Goal: Task Accomplishment & Management: Complete application form

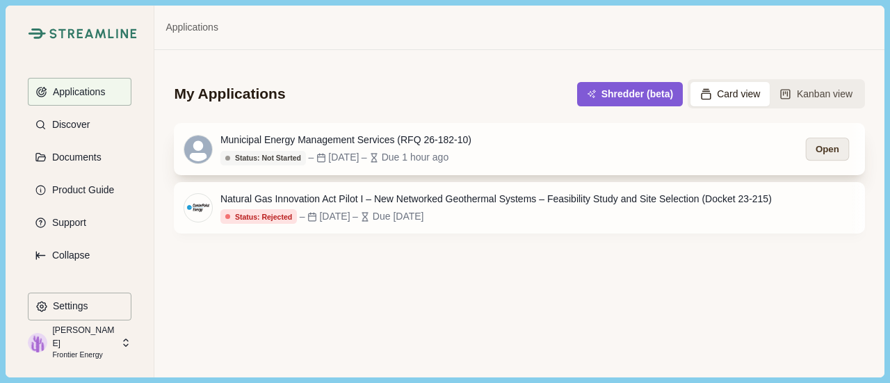
click at [837, 148] on button "Open" at bounding box center [826, 149] width 43 height 23
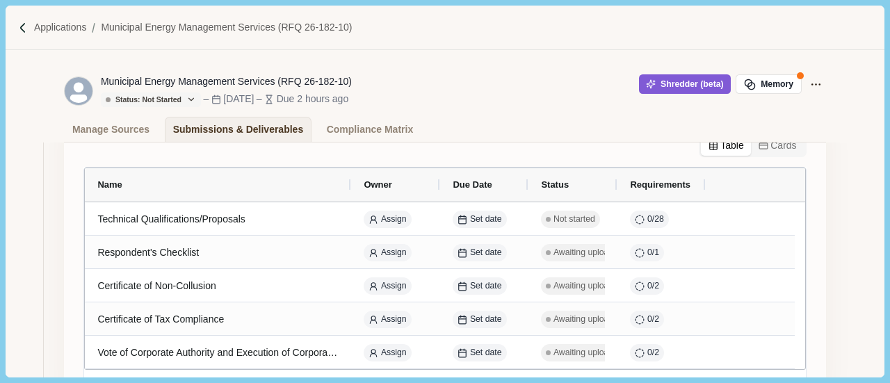
scroll to position [267, 0]
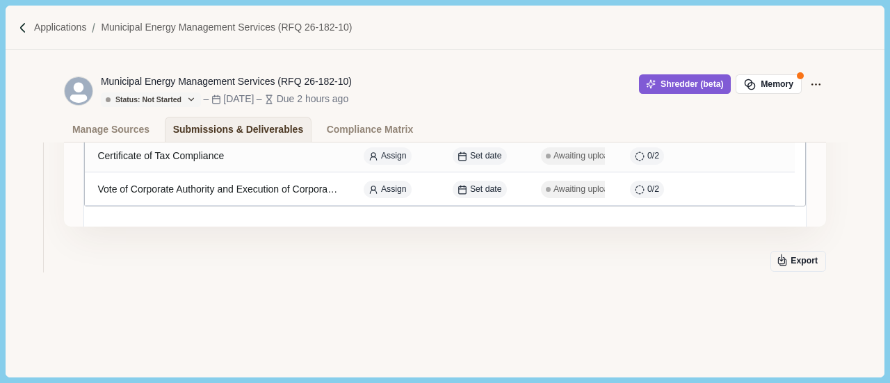
click at [260, 312] on div "Deadline for Submitting Questions Aug 15, 2025 Sealed Proposal Deadline 5 deliv…" at bounding box center [444, 122] width 761 height 474
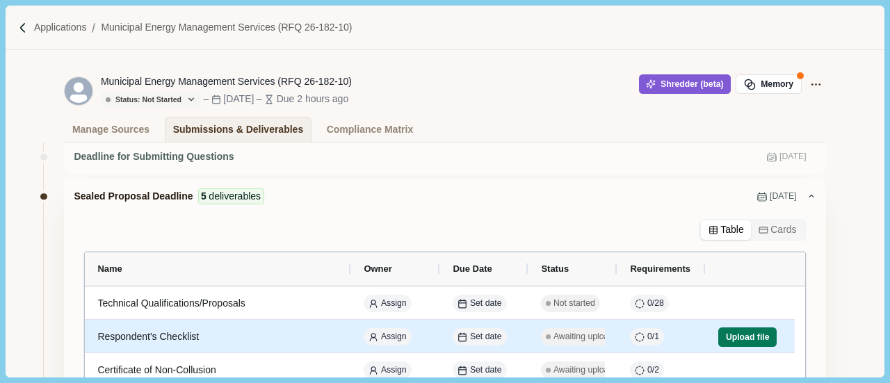
scroll to position [0, 0]
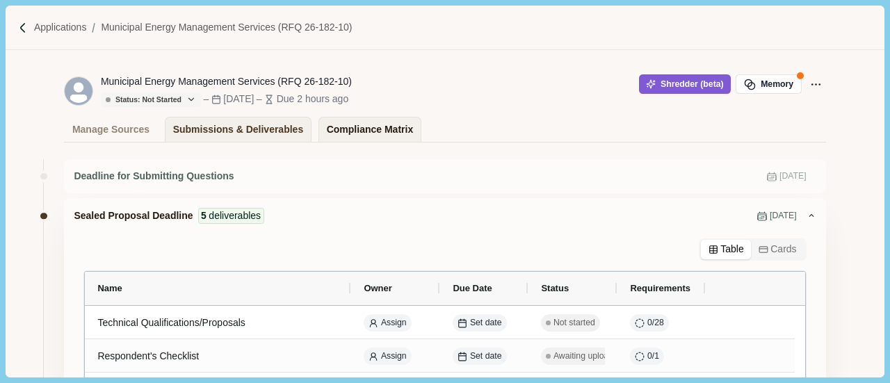
click at [338, 131] on div "Compliance Matrix" at bounding box center [370, 129] width 86 height 24
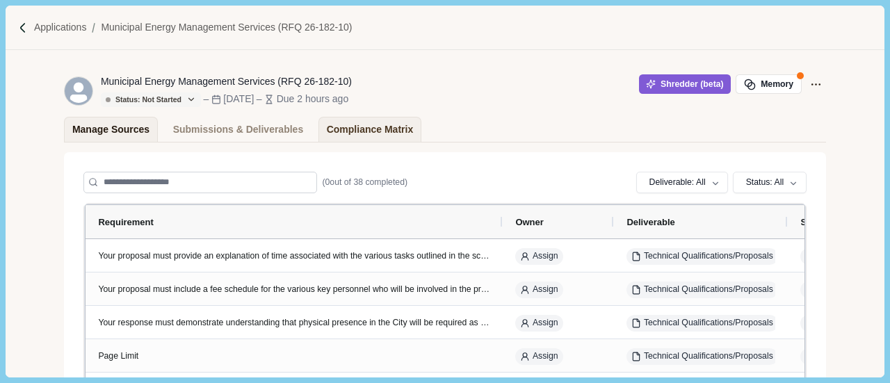
click at [129, 133] on div "Manage Sources" at bounding box center [110, 129] width 77 height 24
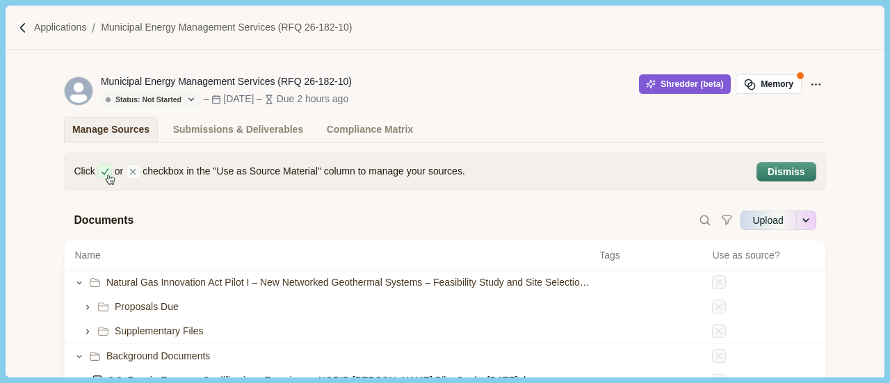
click at [842, 63] on div "Municipal Energy Management Services (RFQ 26-182-10) Status: Not Started Status…" at bounding box center [445, 96] width 878 height 92
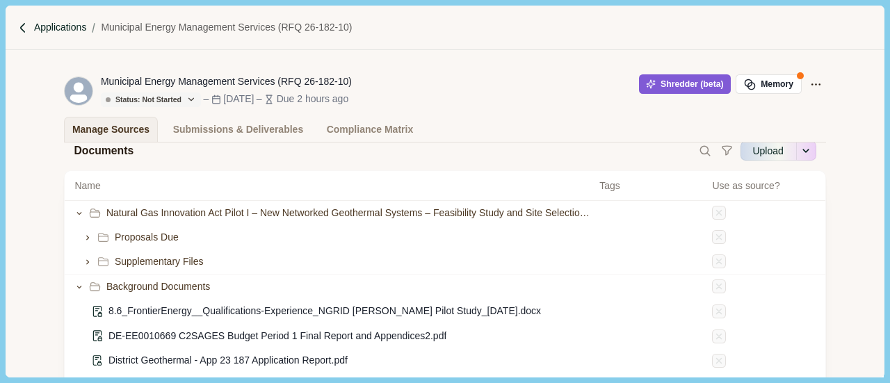
click at [35, 27] on p "Applications" at bounding box center [60, 27] width 53 height 15
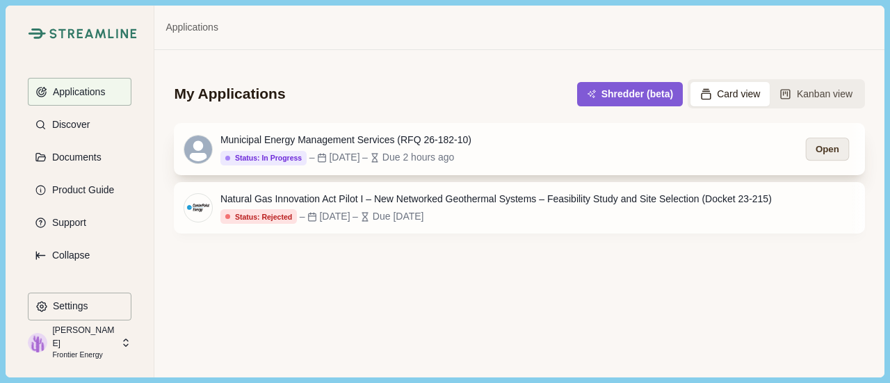
click at [838, 151] on button "Open" at bounding box center [826, 149] width 43 height 23
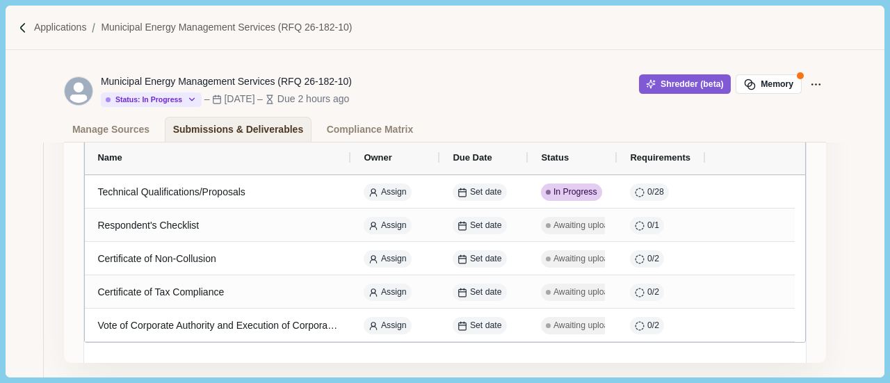
scroll to position [139, 0]
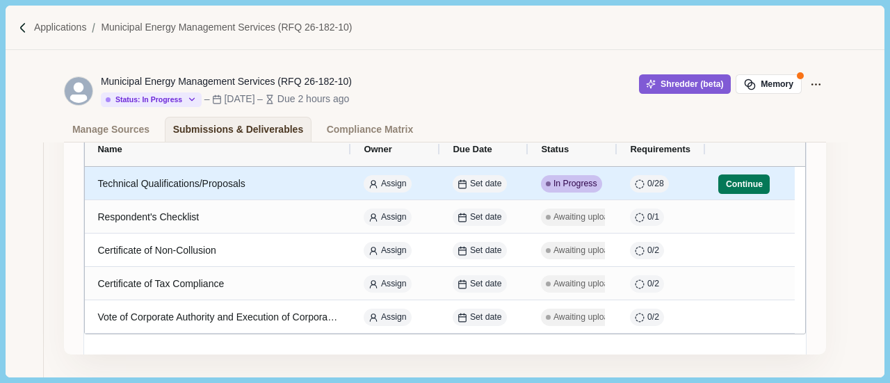
click at [143, 187] on div "Technical Qualifications/Proposals" at bounding box center [217, 183] width 241 height 27
select select "********"
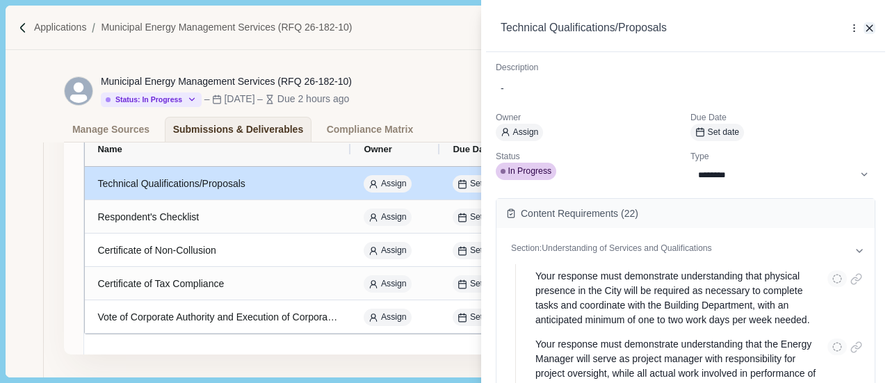
click at [871, 23] on icon "button" at bounding box center [869, 28] width 13 height 13
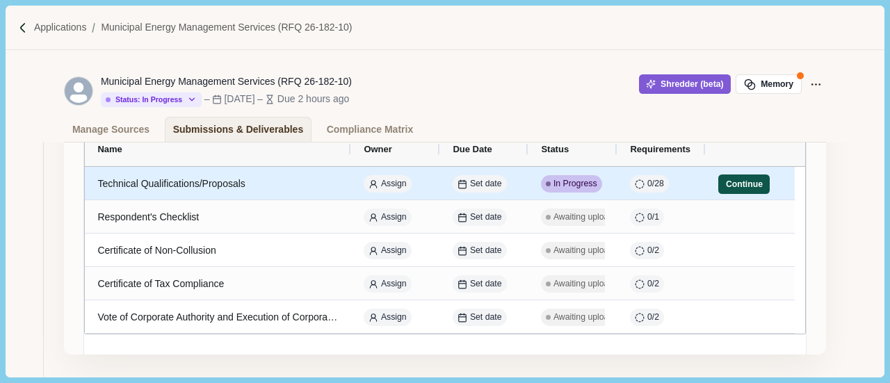
click at [742, 184] on button "Continue" at bounding box center [743, 183] width 51 height 19
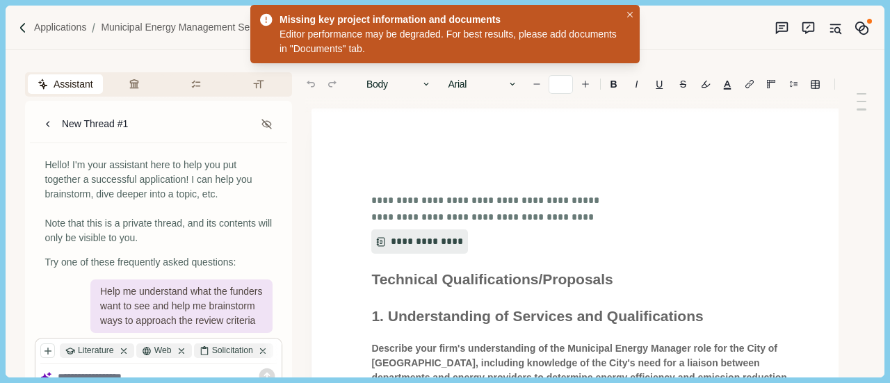
type input "**"
click at [627, 15] on icon "Close" at bounding box center [630, 15] width 6 height 6
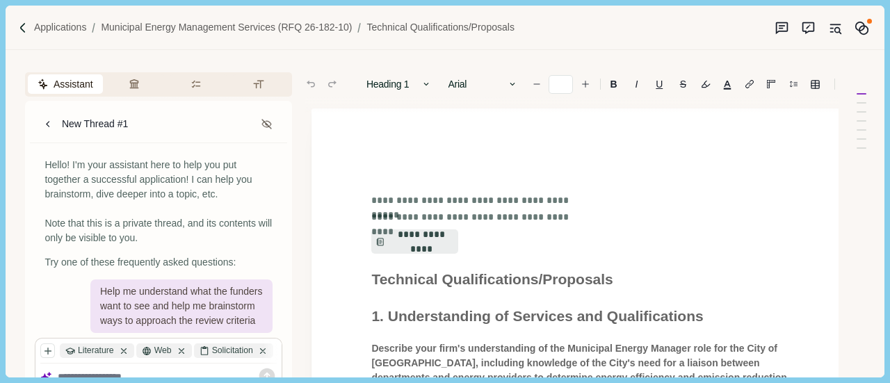
click at [627, 15] on div "Applications Municipal Energy Management Services (RFQ 26-182-10) Technical Qua…" at bounding box center [445, 28] width 878 height 44
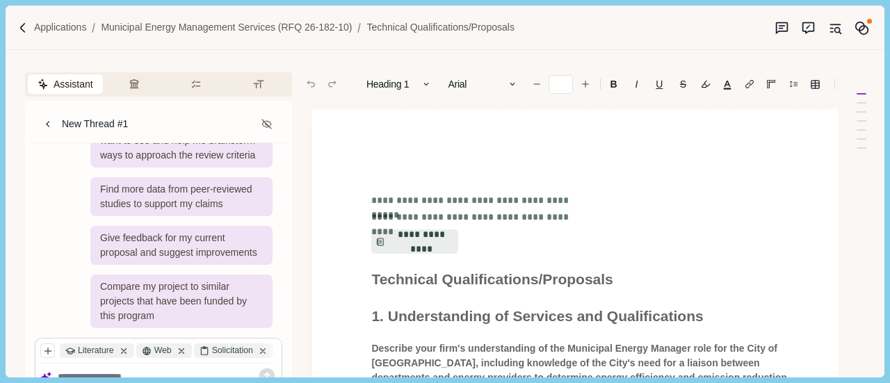
scroll to position [193, 0]
click at [34, 24] on p "Applications" at bounding box center [60, 27] width 53 height 15
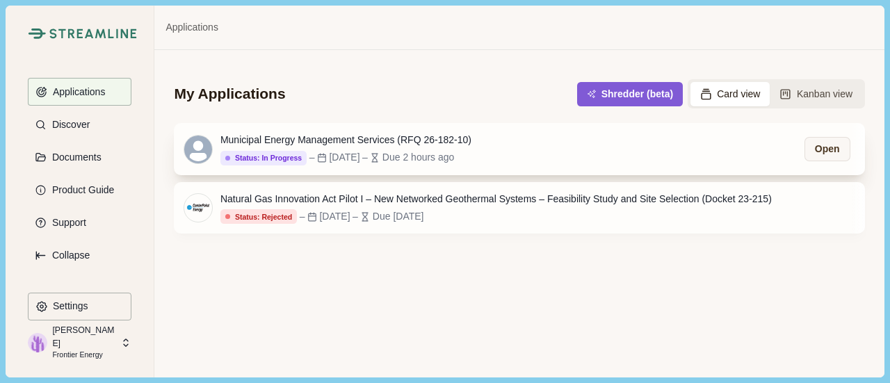
click at [420, 155] on div "Due 2 hours ago" at bounding box center [418, 157] width 72 height 15
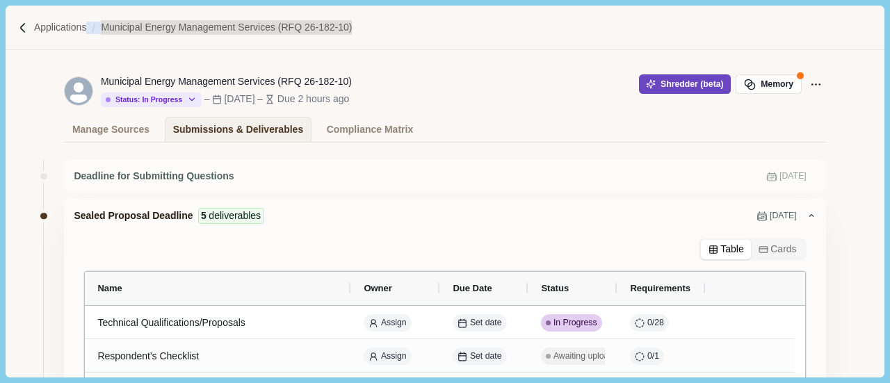
click at [639, 79] on button "Shredder (beta)" at bounding box center [685, 83] width 92 height 19
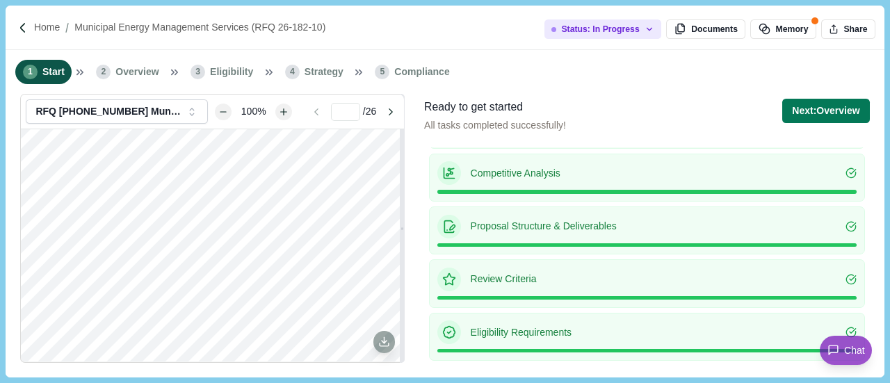
scroll to position [152, 0]
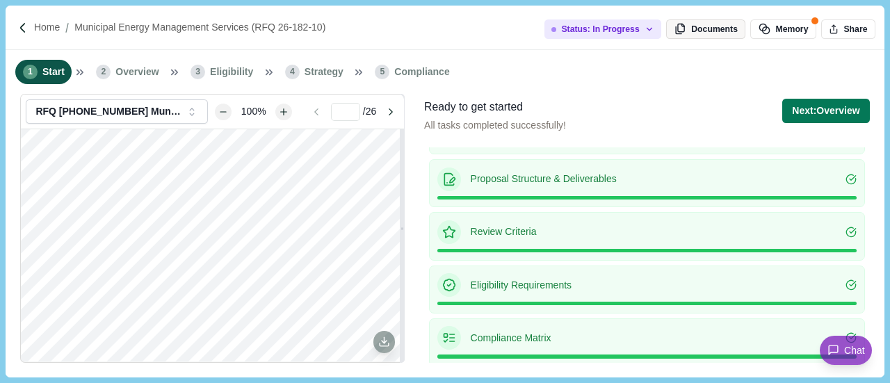
click at [716, 35] on button "Documents" at bounding box center [705, 28] width 79 height 19
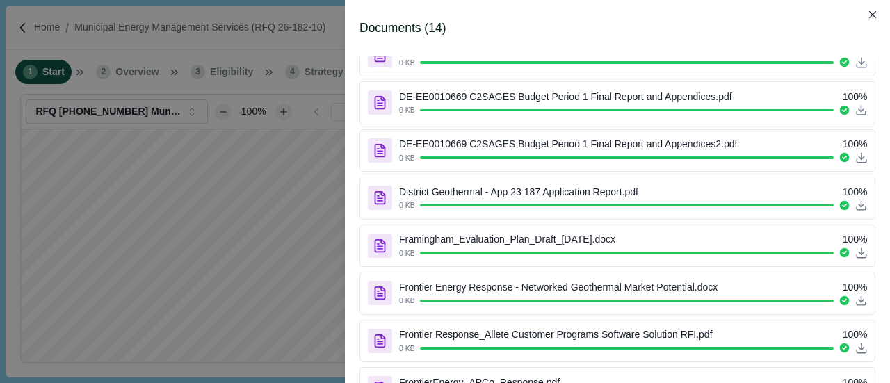
scroll to position [0, 0]
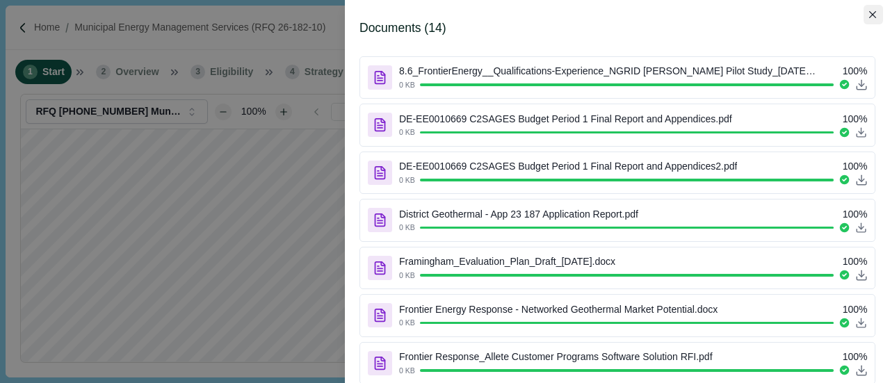
click at [877, 6] on button "Close" at bounding box center [872, 14] width 19 height 19
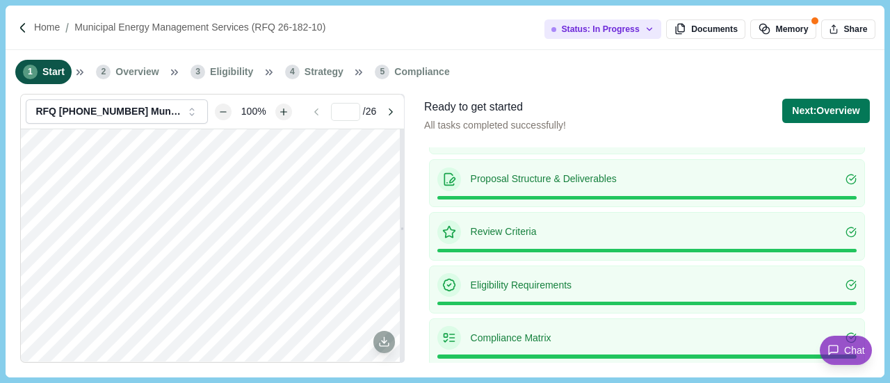
click at [227, 64] on li "3 Eligibility" at bounding box center [222, 72] width 77 height 24
click at [829, 120] on button "Next: Overview" at bounding box center [825, 111] width 87 height 24
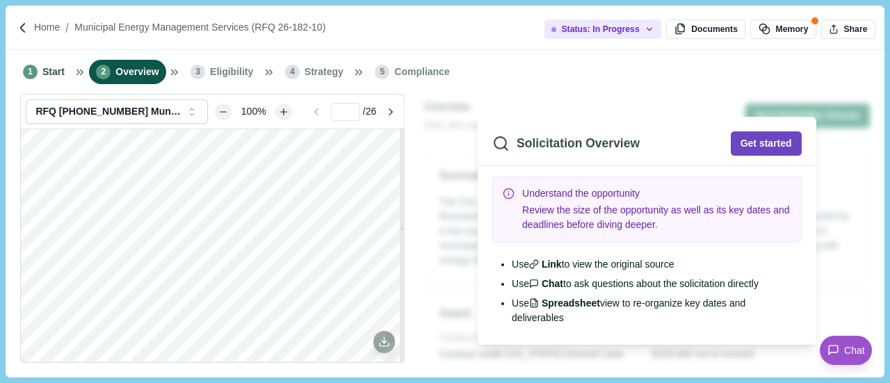
click at [757, 138] on button "Get started" at bounding box center [766, 143] width 71 height 24
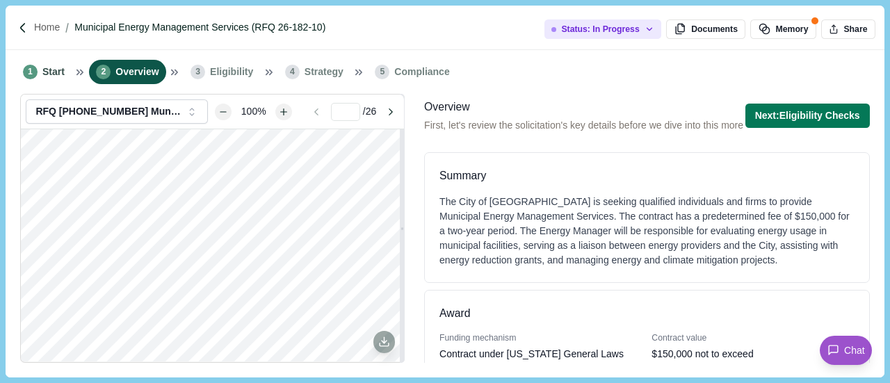
click at [138, 26] on p "Municipal Energy Management Services (RFQ 26-182-10)" at bounding box center [199, 27] width 251 height 15
click at [138, 24] on p "Municipal Energy Management Services (RFQ 26-182-10)" at bounding box center [199, 27] width 251 height 15
click at [159, 34] on p "Municipal Energy Management Services (RFQ 26-182-10)" at bounding box center [199, 27] width 251 height 15
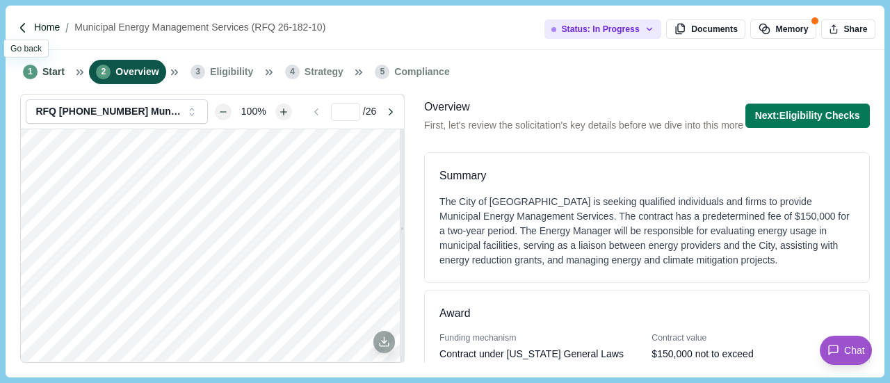
click at [36, 24] on p "Home" at bounding box center [47, 27] width 26 height 15
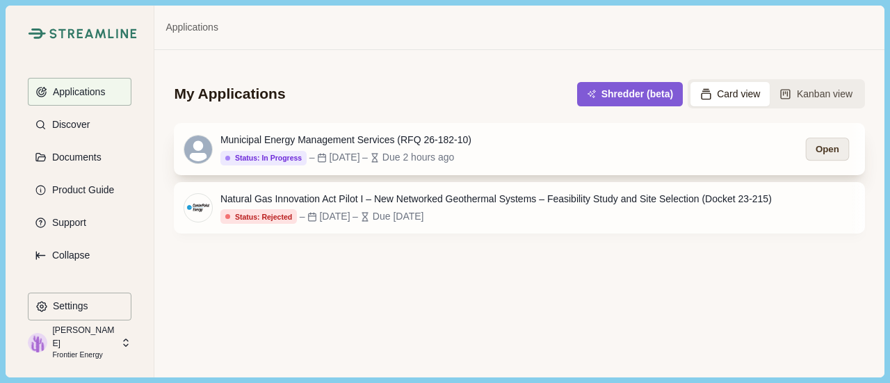
click at [838, 156] on button "Open" at bounding box center [826, 149] width 43 height 23
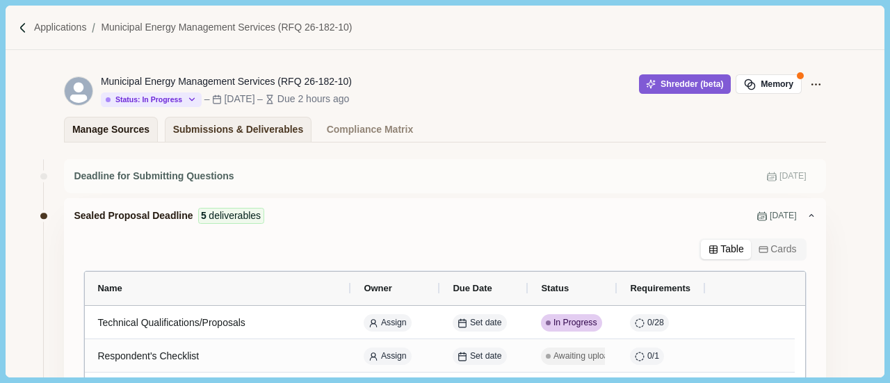
click at [74, 138] on div "Manage Sources" at bounding box center [110, 129] width 77 height 24
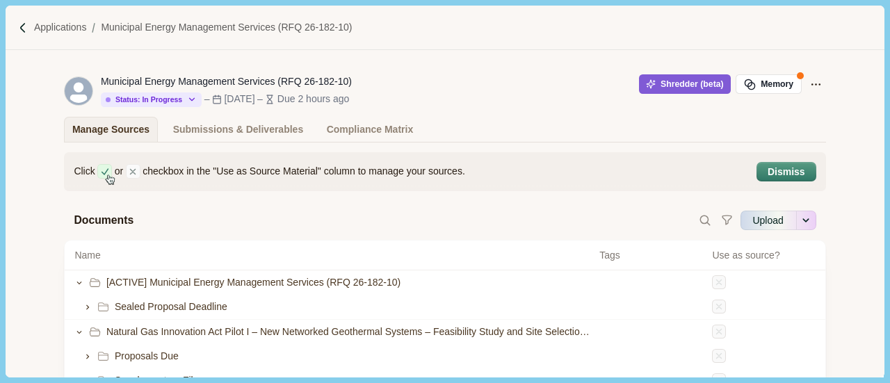
click at [263, 146] on div "Click or checkbox in the "Use as Source Material" column to manage your sources…" at bounding box center [445, 333] width 878 height 380
click at [263, 137] on div "Submissions & Deliverables" at bounding box center [238, 129] width 131 height 24
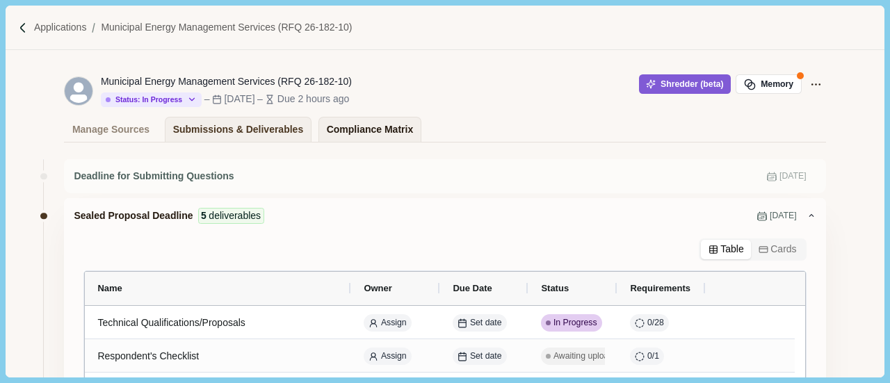
click at [327, 132] on div "Compliance Matrix" at bounding box center [370, 129] width 86 height 24
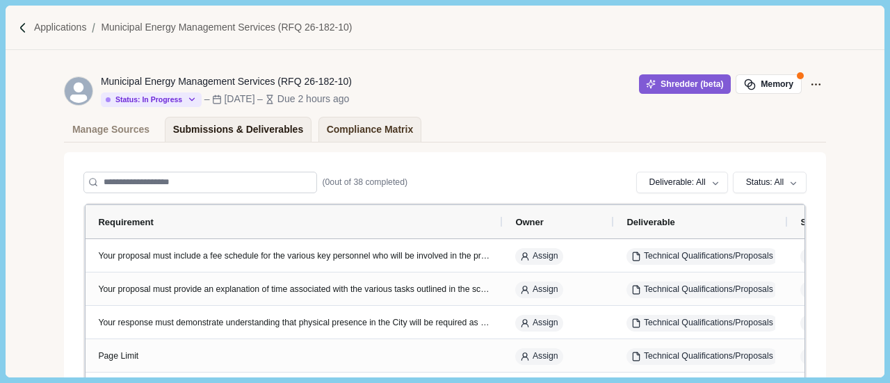
click at [250, 129] on div "Submissions & Deliverables" at bounding box center [238, 129] width 131 height 24
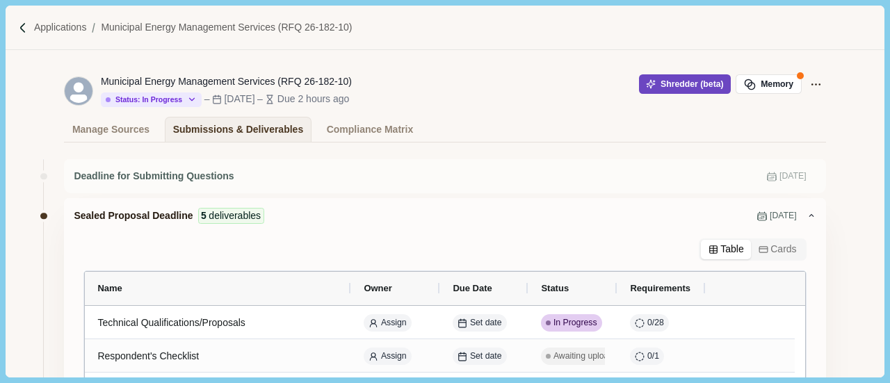
click at [703, 89] on button "Shredder (beta)" at bounding box center [685, 83] width 92 height 19
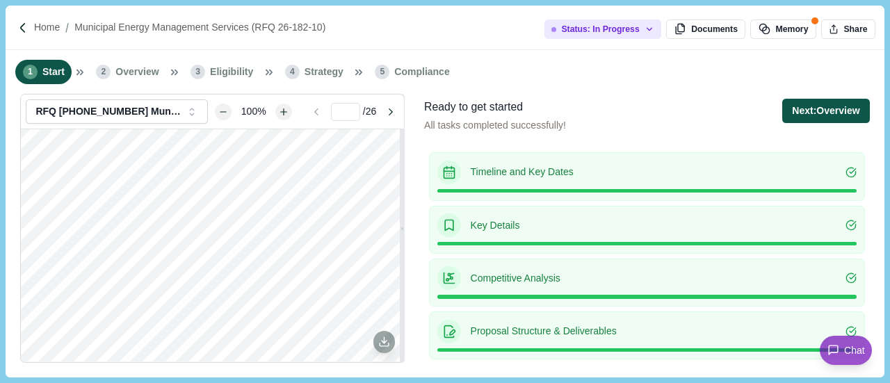
click at [831, 109] on button "Next: Overview" at bounding box center [825, 111] width 87 height 24
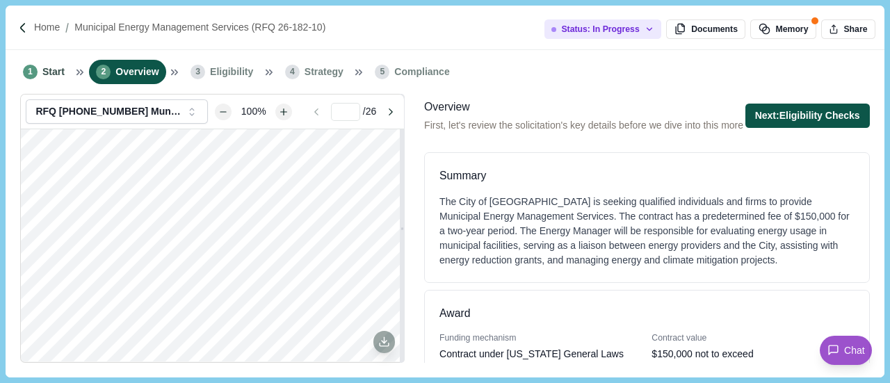
click at [820, 124] on button "Next: Eligibility Checks" at bounding box center [807, 116] width 124 height 24
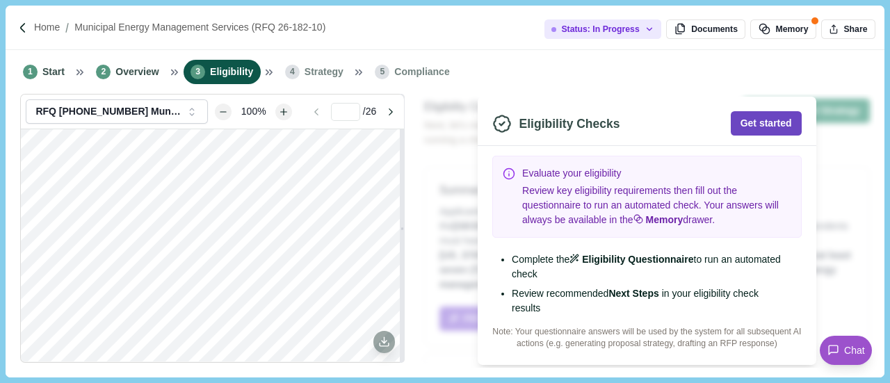
click at [763, 128] on button "Get started" at bounding box center [766, 123] width 71 height 24
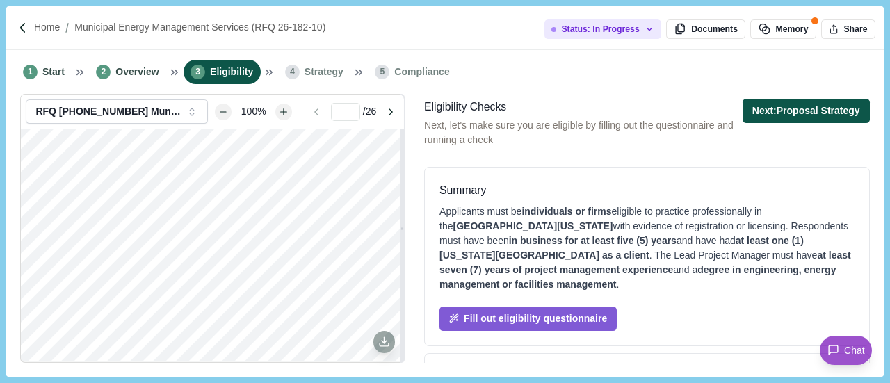
click at [803, 115] on button "Next: Proposal Strategy" at bounding box center [805, 111] width 127 height 24
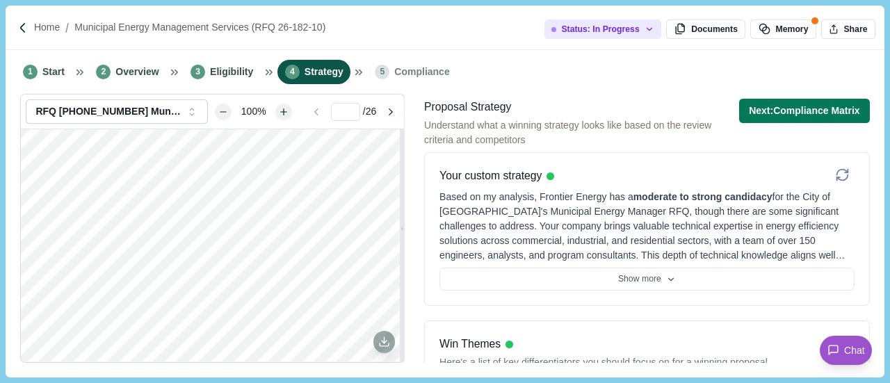
click at [803, 115] on button "Next: Compliance Matrix" at bounding box center [804, 111] width 131 height 24
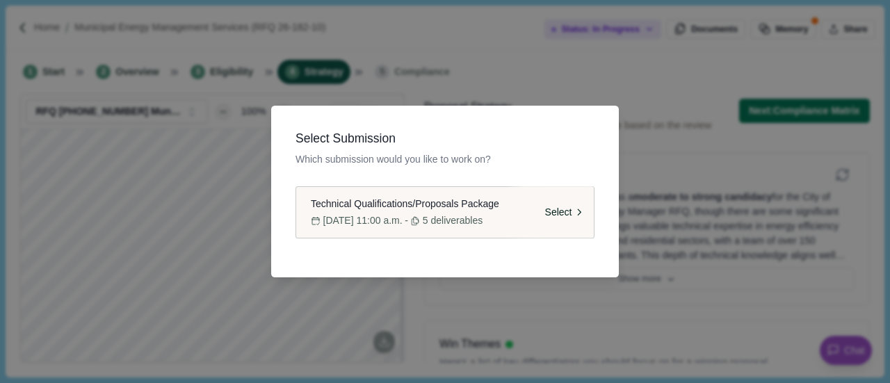
click at [403, 217] on span "[DATE] 11:00 a.m." at bounding box center [362, 220] width 79 height 15
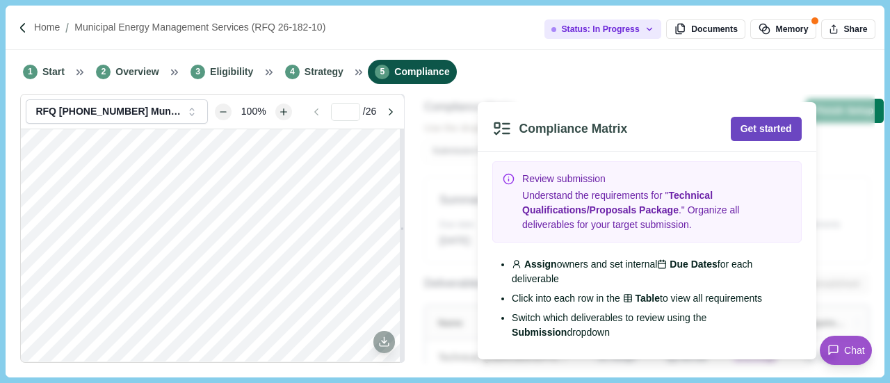
click at [788, 118] on button "Get started" at bounding box center [766, 129] width 71 height 24
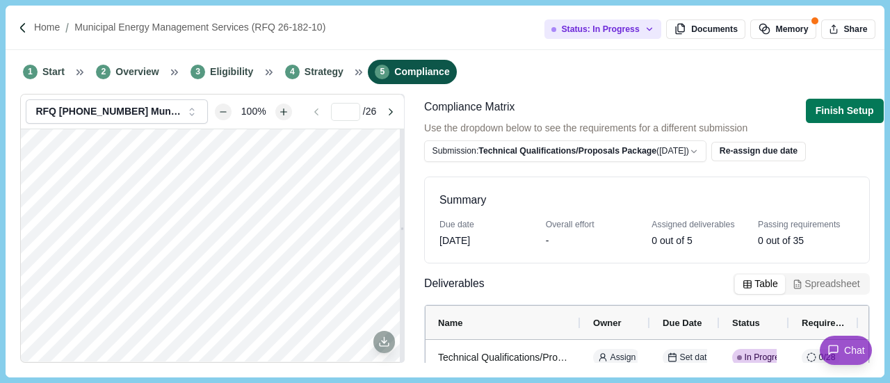
scroll to position [154, 0]
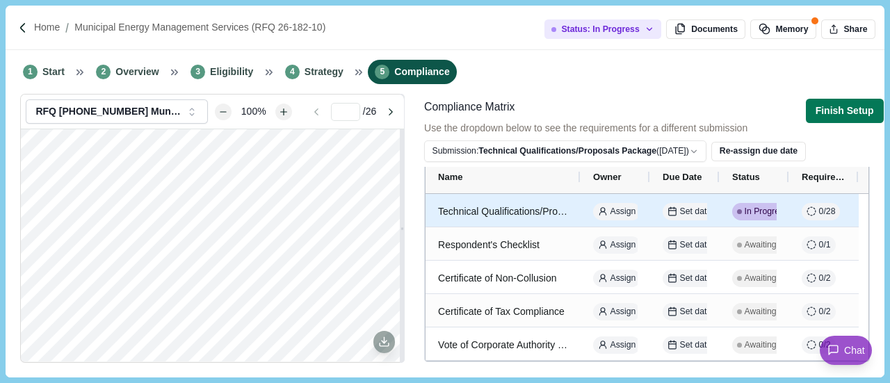
click at [546, 200] on div "Technical Qualifications/Proposals" at bounding box center [503, 211] width 130 height 27
select select "********"
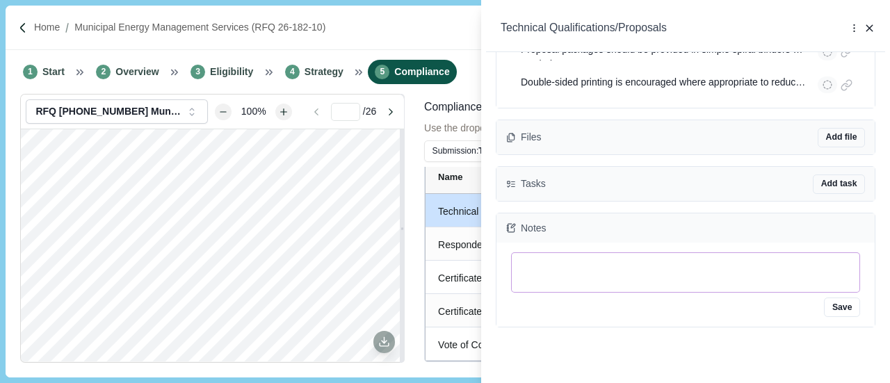
scroll to position [2569, 0]
click at [837, 143] on button "Add file" at bounding box center [841, 137] width 47 height 19
click at [501, 256] on div "Save" at bounding box center [685, 285] width 378 height 84
click at [866, 35] on div "Technical Qualifications/Proposals More Options Duplicate Upload file Select ex…" at bounding box center [685, 28] width 399 height 47
click at [866, 31] on icon "button" at bounding box center [869, 28] width 13 height 13
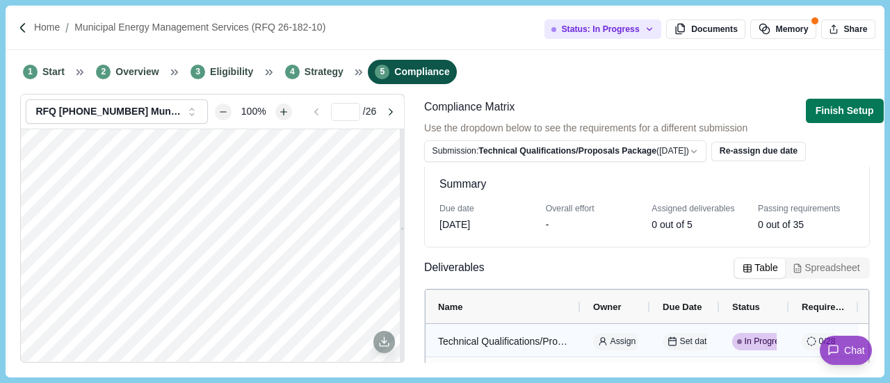
scroll to position [15, 0]
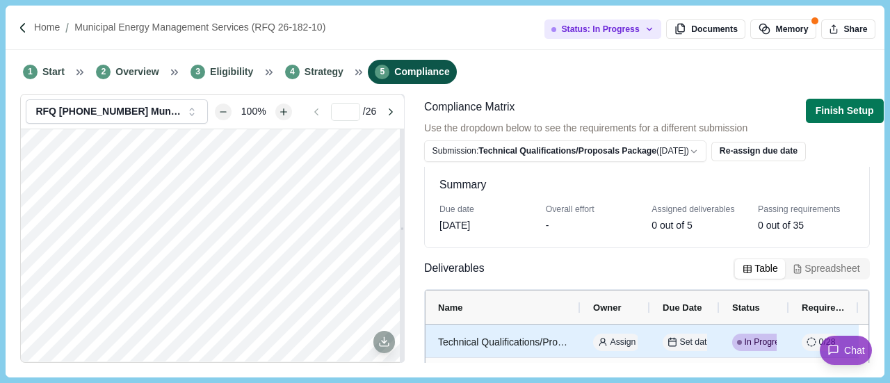
click at [510, 343] on div "Technical Qualifications/Proposals" at bounding box center [503, 342] width 130 height 27
select select "********"
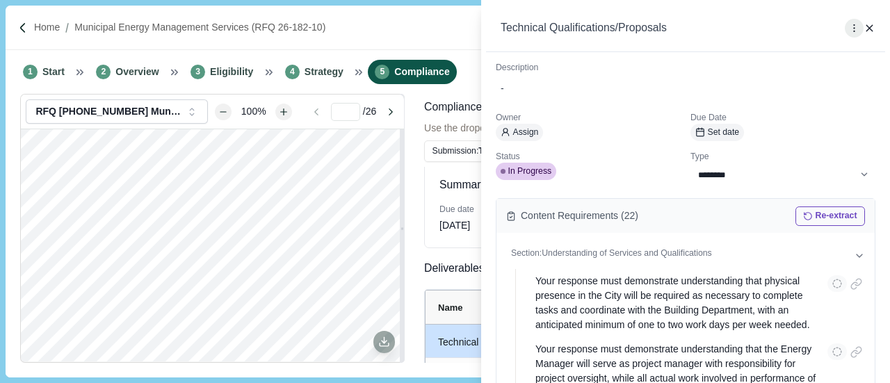
click at [861, 26] on button at bounding box center [854, 28] width 19 height 19
click at [880, 30] on div "Technical Qualifications/Proposals More Options Duplicate Upload file Select ex…" at bounding box center [685, 28] width 399 height 47
click at [878, 29] on div "Technical Qualifications/Proposals More Options Duplicate Upload file Select ex…" at bounding box center [685, 28] width 399 height 47
click at [866, 26] on icon "button" at bounding box center [869, 28] width 13 height 13
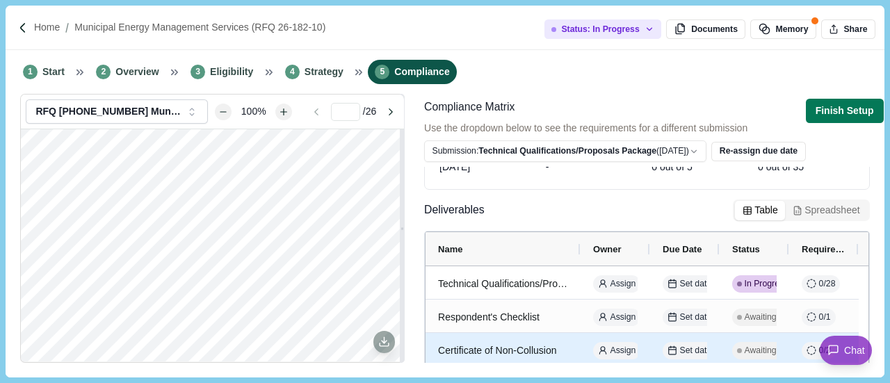
scroll to position [0, 0]
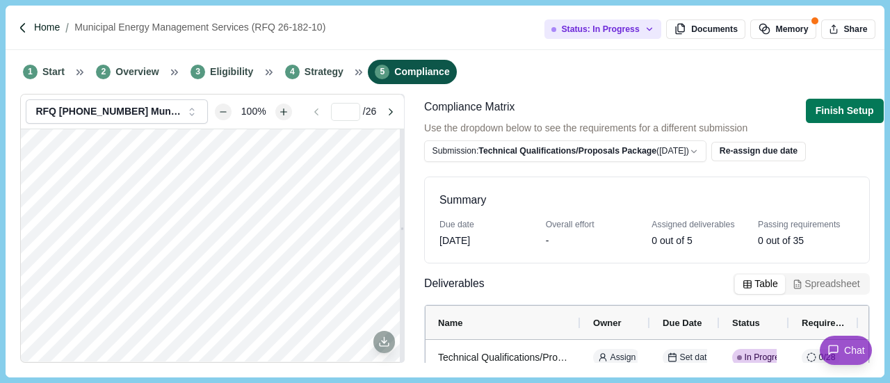
click at [54, 28] on p "Home" at bounding box center [47, 27] width 26 height 15
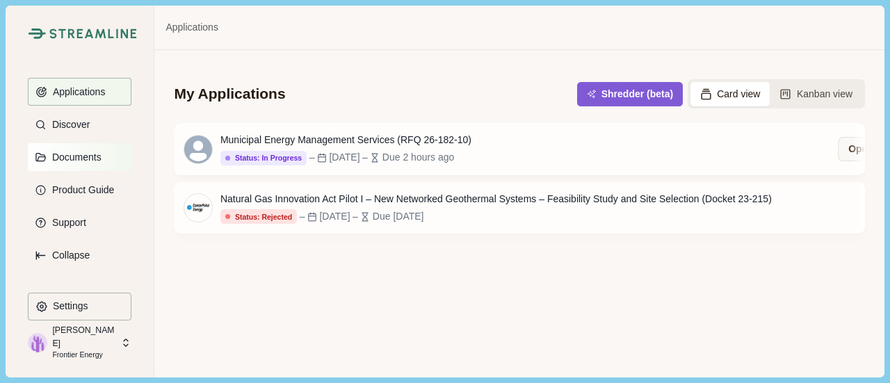
click at [102, 162] on button "Documents" at bounding box center [80, 157] width 104 height 28
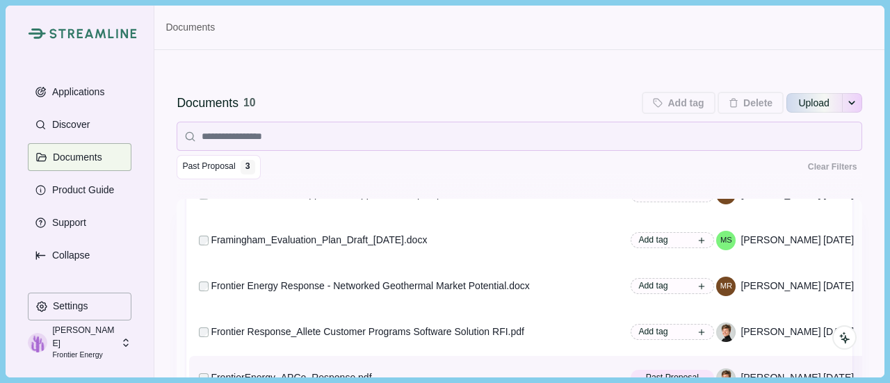
scroll to position [295, 0]
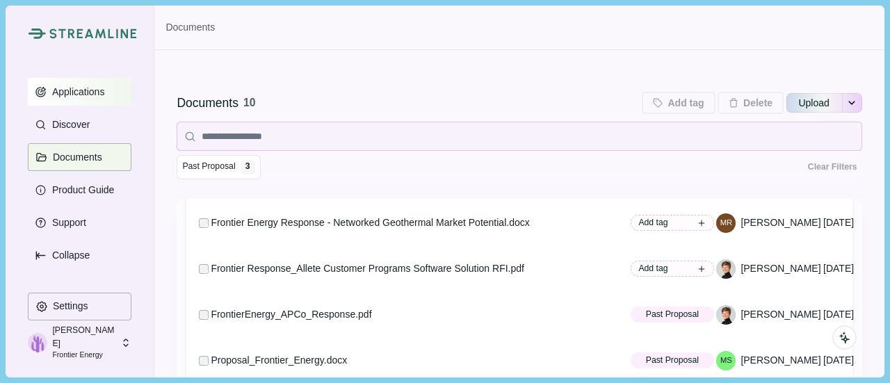
click at [107, 100] on button "Applications" at bounding box center [80, 92] width 104 height 28
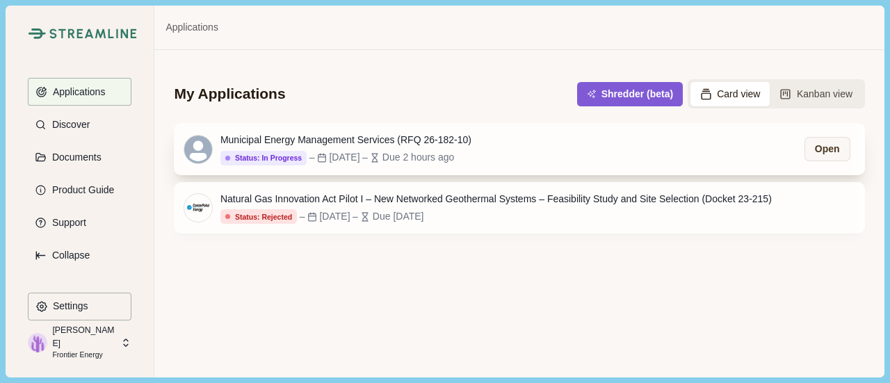
click at [406, 151] on div "Due 2 hours ago" at bounding box center [418, 157] width 72 height 15
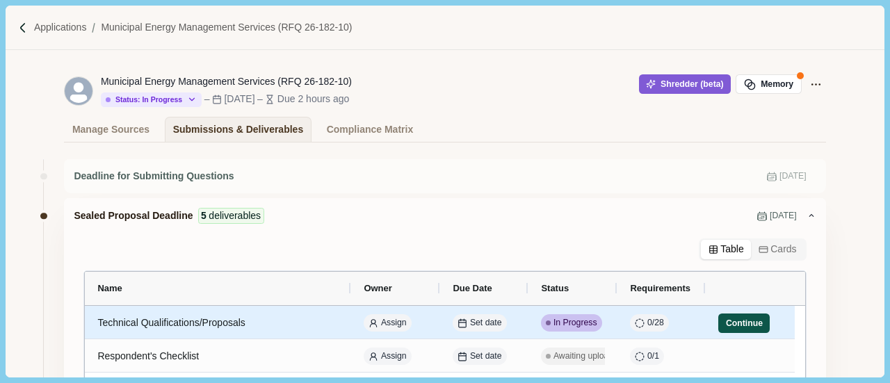
click at [731, 325] on button "Continue" at bounding box center [743, 323] width 51 height 19
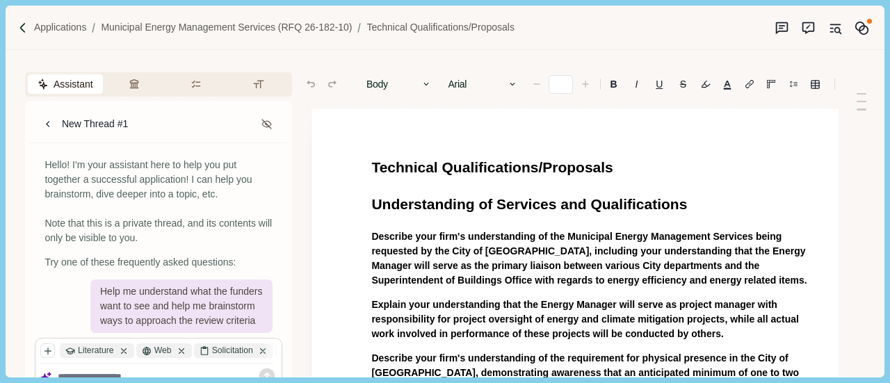
type input "**"
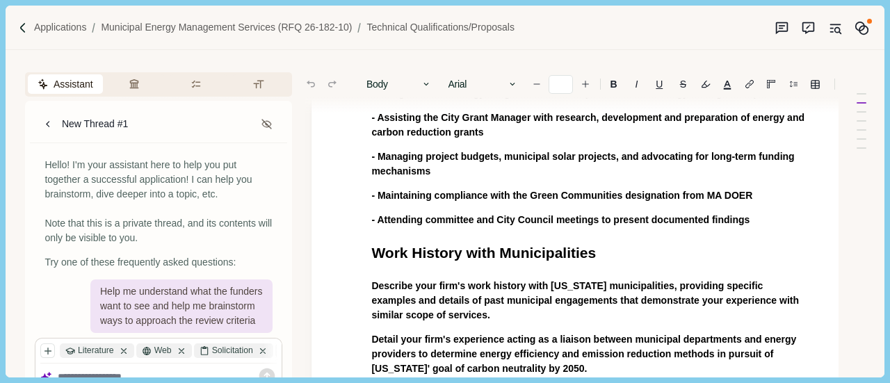
scroll to position [556, 0]
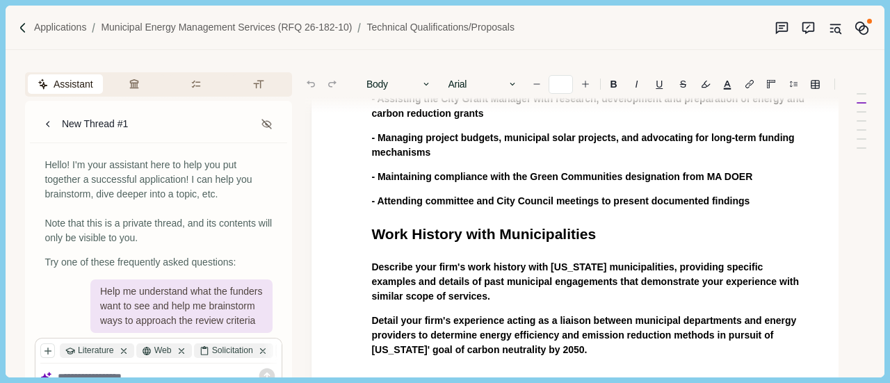
click at [537, 195] on span "- Attending committee and City Council meetings to present documented findings" at bounding box center [560, 200] width 378 height 11
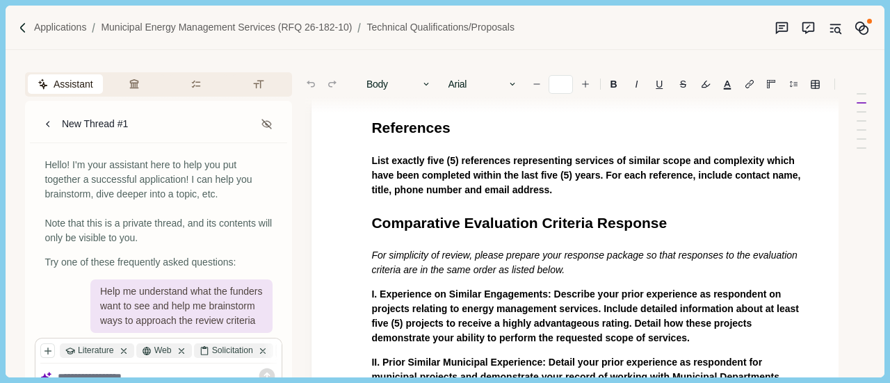
scroll to position [1043, 0]
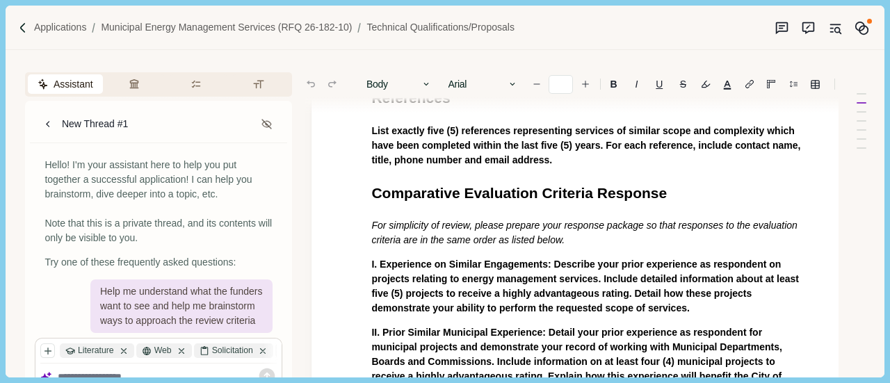
click at [489, 265] on span "I. Experience on Similar Engagements: Describe your prior experience as respond…" at bounding box center [586, 286] width 430 height 55
drag, startPoint x: 703, startPoint y: 302, endPoint x: 343, endPoint y: 259, distance: 362.7
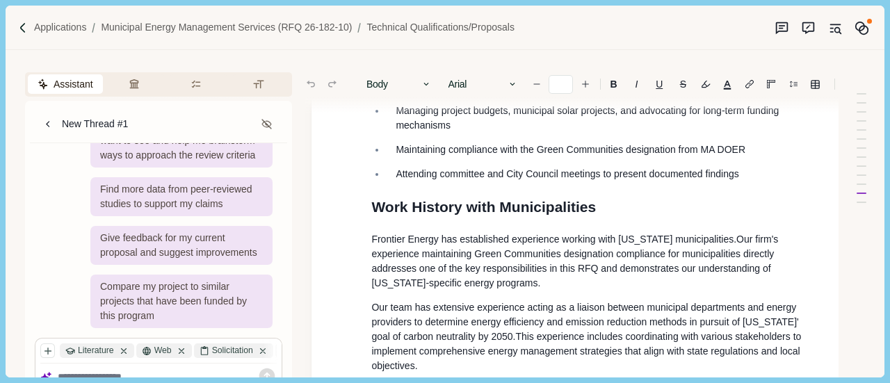
scroll to position [0, 0]
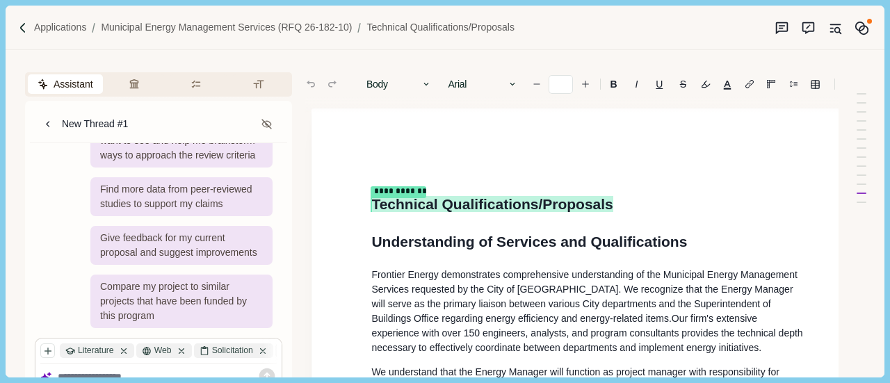
click at [389, 278] on span "Frontier Energy demonstrates comprehensive understanding of the Municipal Energ…" at bounding box center [585, 296] width 428 height 55
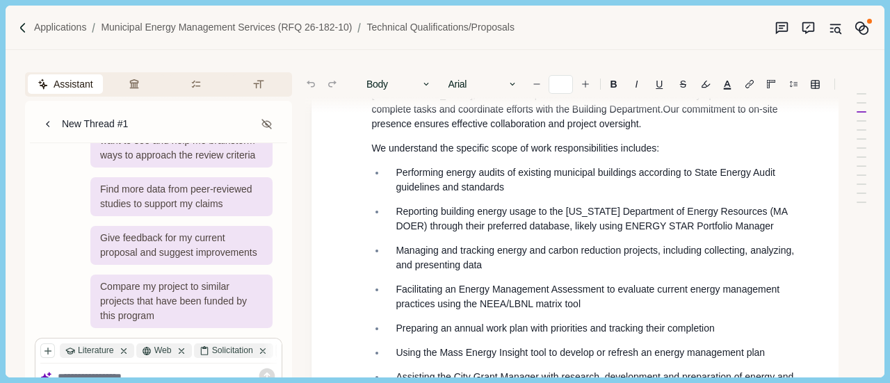
scroll to position [417, 0]
